Goal: Information Seeking & Learning: Understand process/instructions

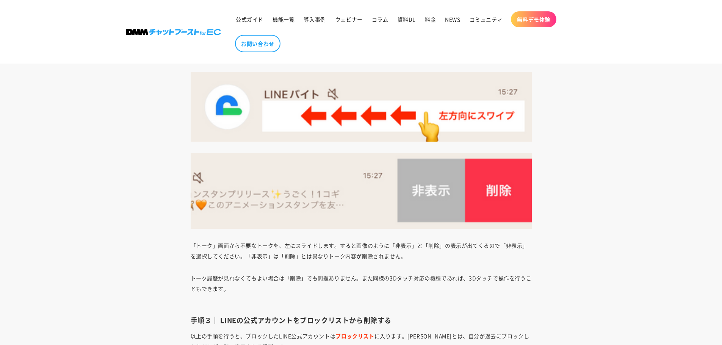
scroll to position [1387, 0]
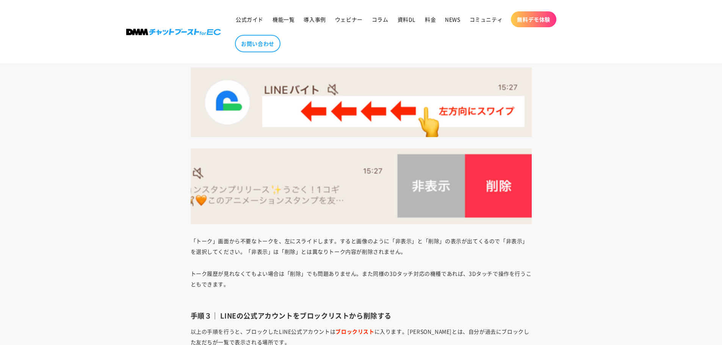
drag, startPoint x: 253, startPoint y: 181, endPoint x: 138, endPoint y: 214, distance: 119.2
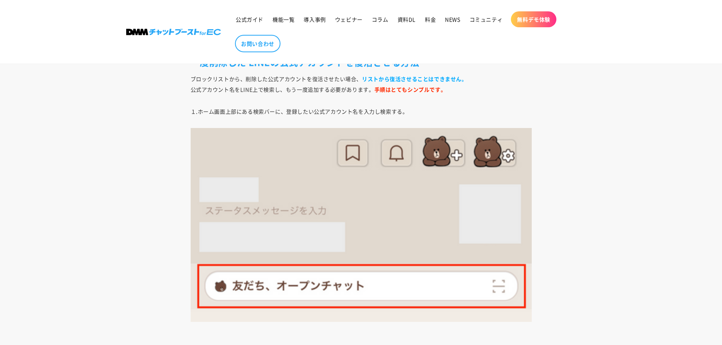
scroll to position [2789, 0]
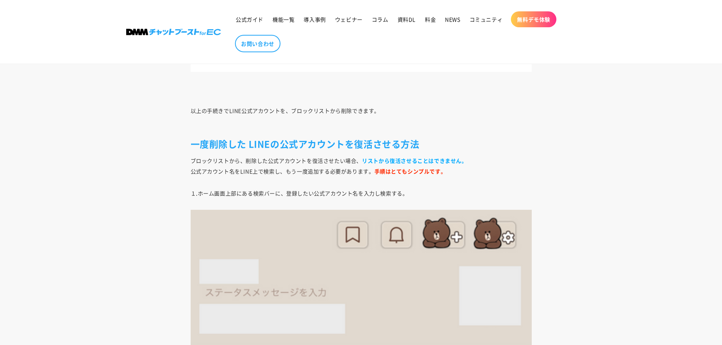
drag, startPoint x: 146, startPoint y: 205, endPoint x: 126, endPoint y: 218, distance: 23.5
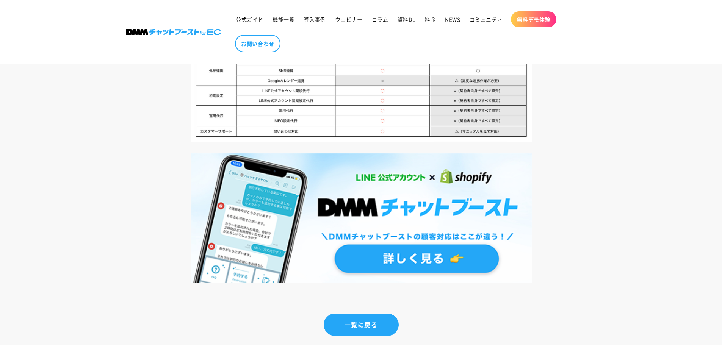
scroll to position [4001, 0]
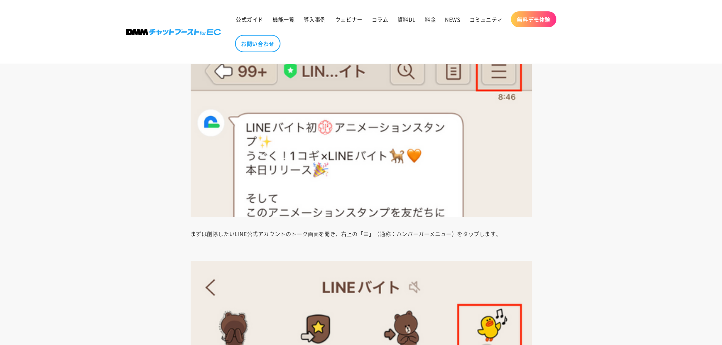
scroll to position [950, 0]
